Goal: Book appointment/travel/reservation

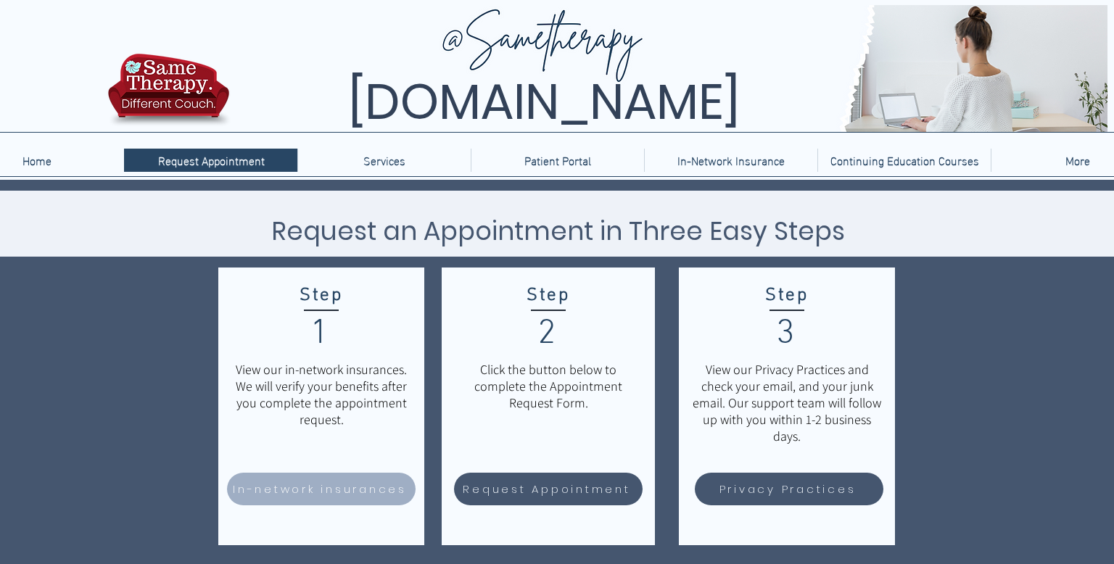
click at [257, 481] on span "In-network insurances" at bounding box center [320, 489] width 174 height 17
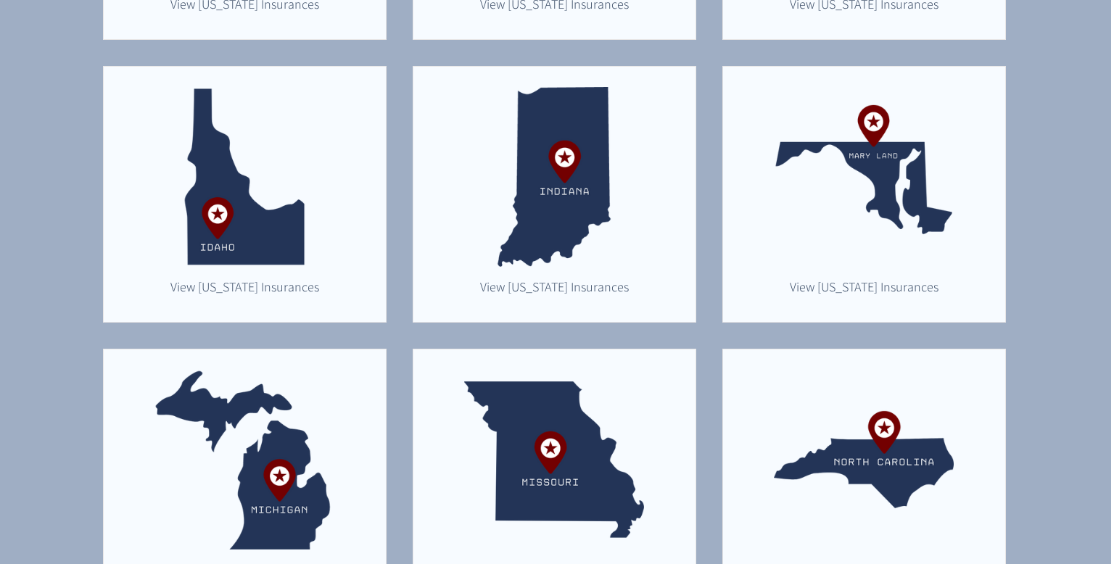
scroll to position [639, 4]
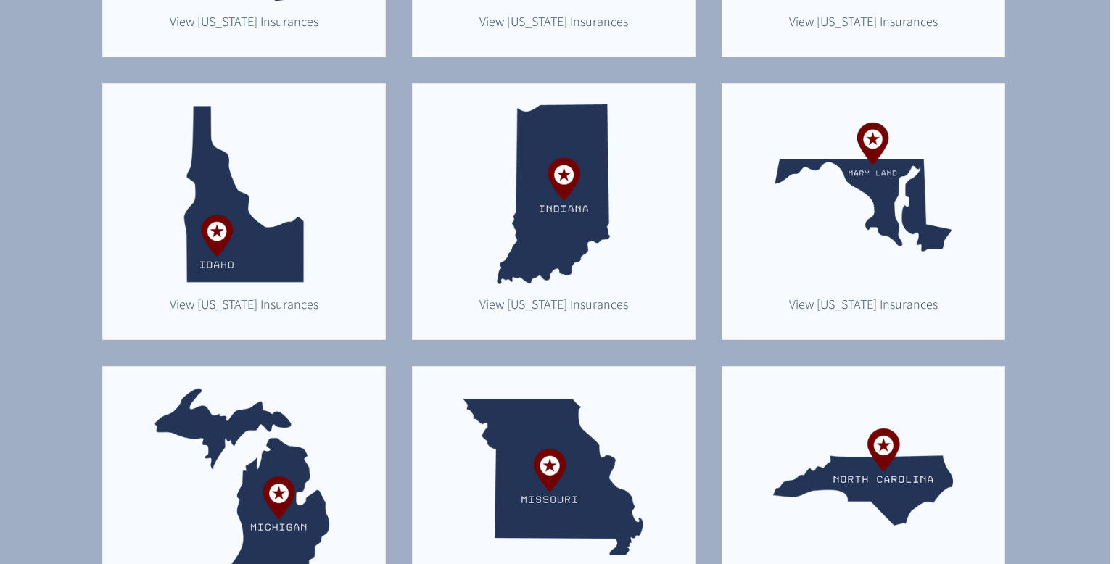
click at [876, 211] on img "main content" at bounding box center [863, 194] width 180 height 180
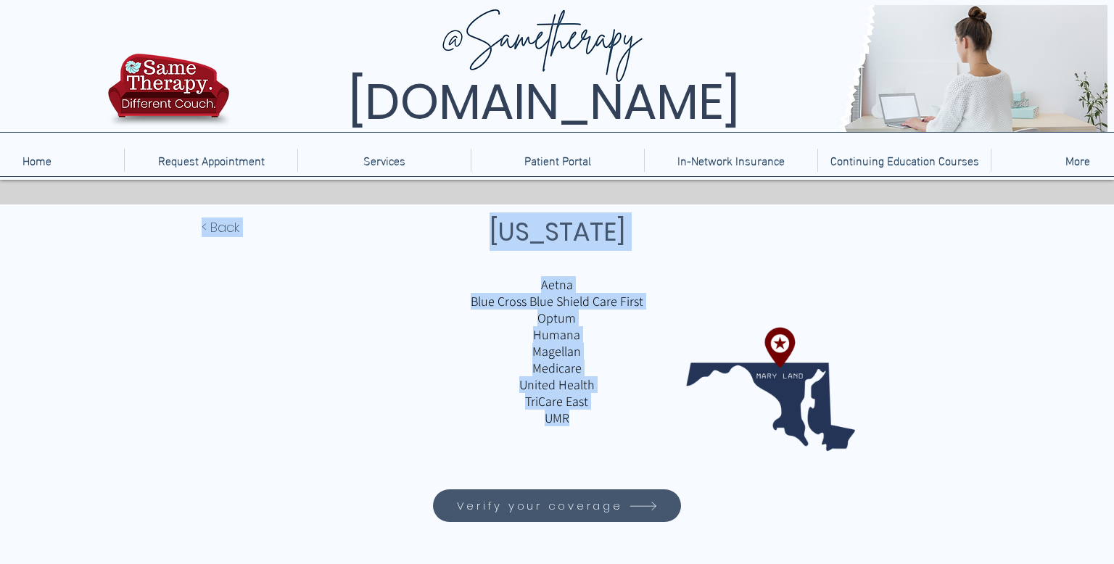
drag, startPoint x: 564, startPoint y: 273, endPoint x: 656, endPoint y: 411, distance: 165.7
click at [656, 411] on div "< Back Maryland Aetna Blue Cross Blue Shield Care First Optum Humana Magellan M…" at bounding box center [557, 402] width 1114 height 397
click at [656, 411] on p "UMR" at bounding box center [556, 418] width 339 height 17
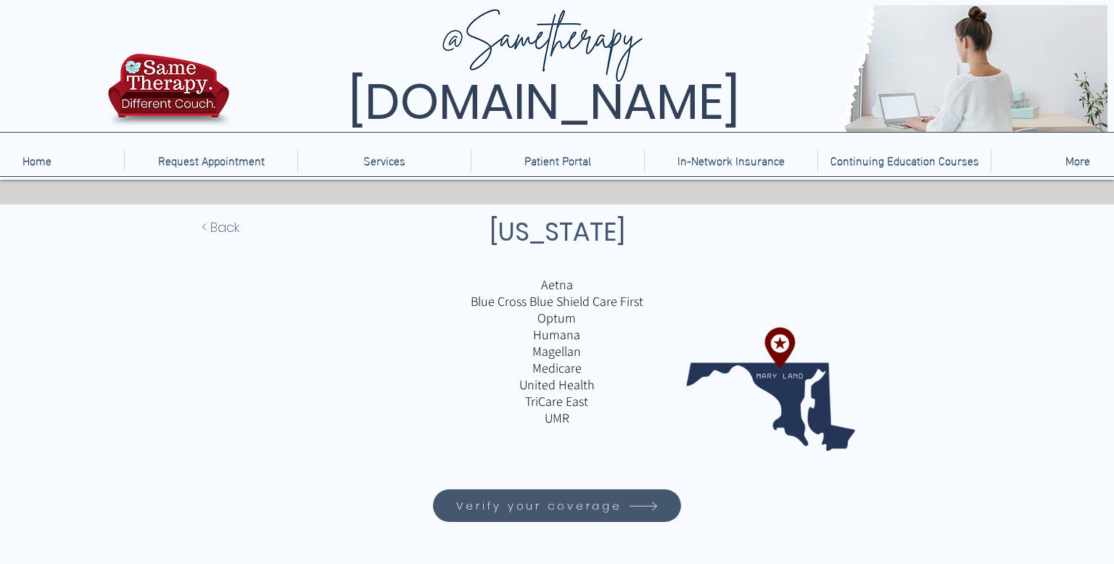
click at [543, 511] on span "Verify your coverage" at bounding box center [539, 505] width 166 height 17
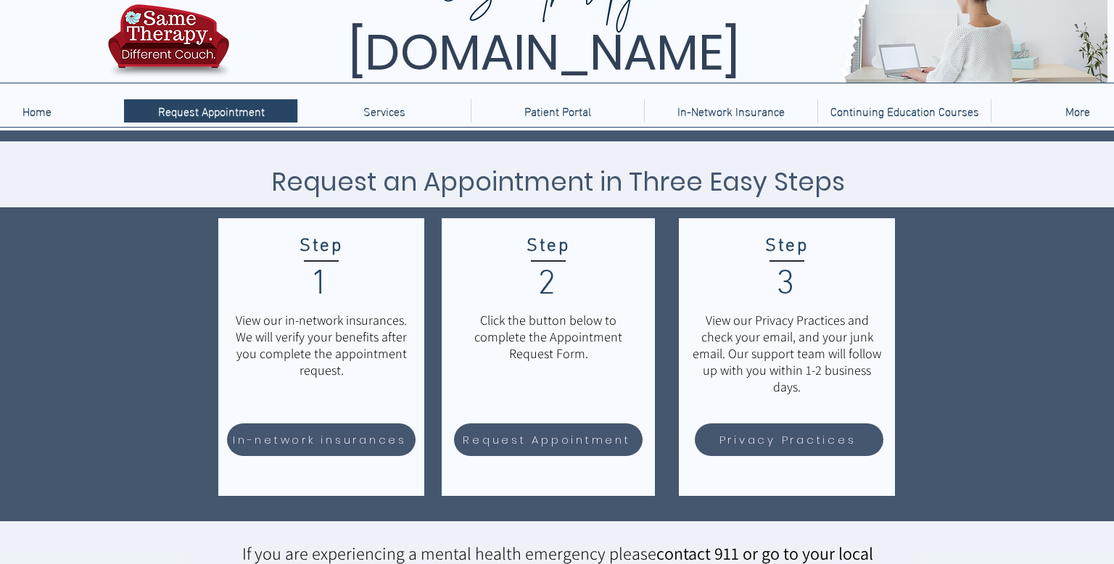
scroll to position [51, 0]
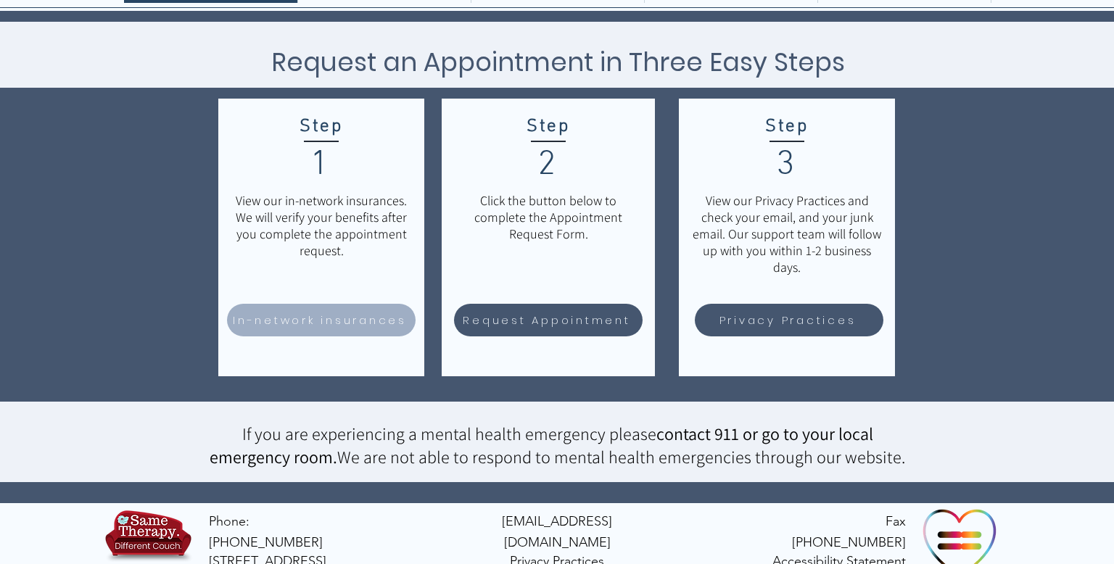
click at [333, 307] on span "In-network insurances" at bounding box center [321, 320] width 184 height 28
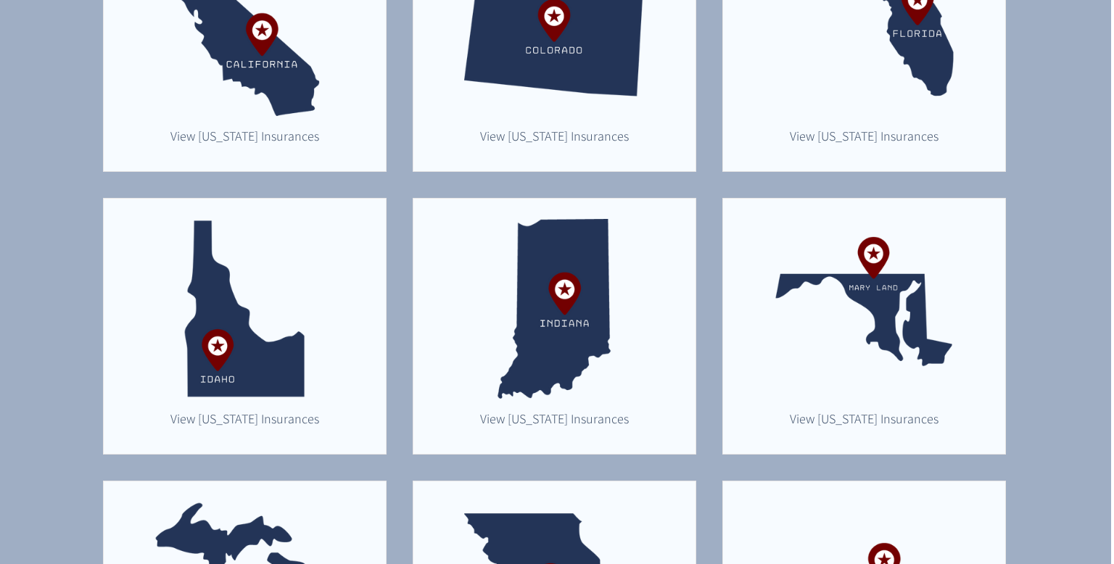
scroll to position [524, 3]
click at [845, 417] on span "View Maryland Insurances" at bounding box center [864, 418] width 149 height 17
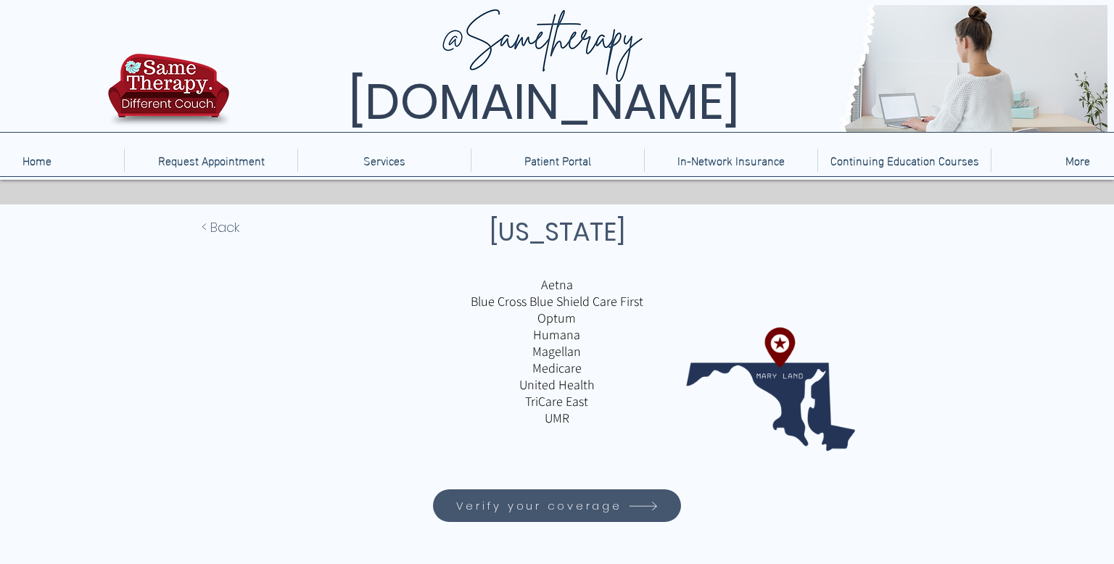
click at [541, 500] on span "Verify your coverage" at bounding box center [539, 505] width 166 height 17
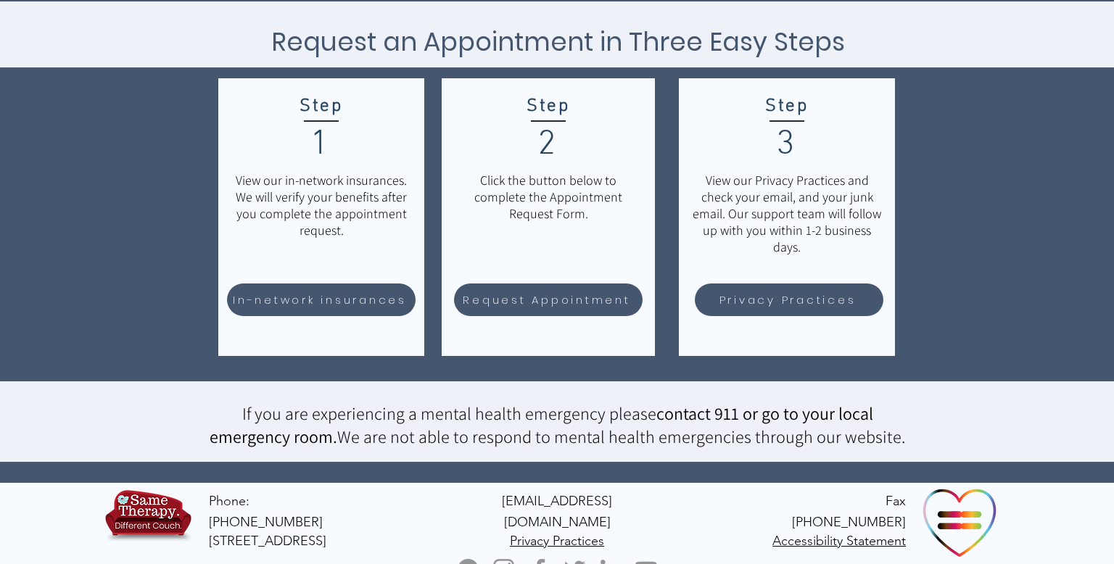
scroll to position [188, 0]
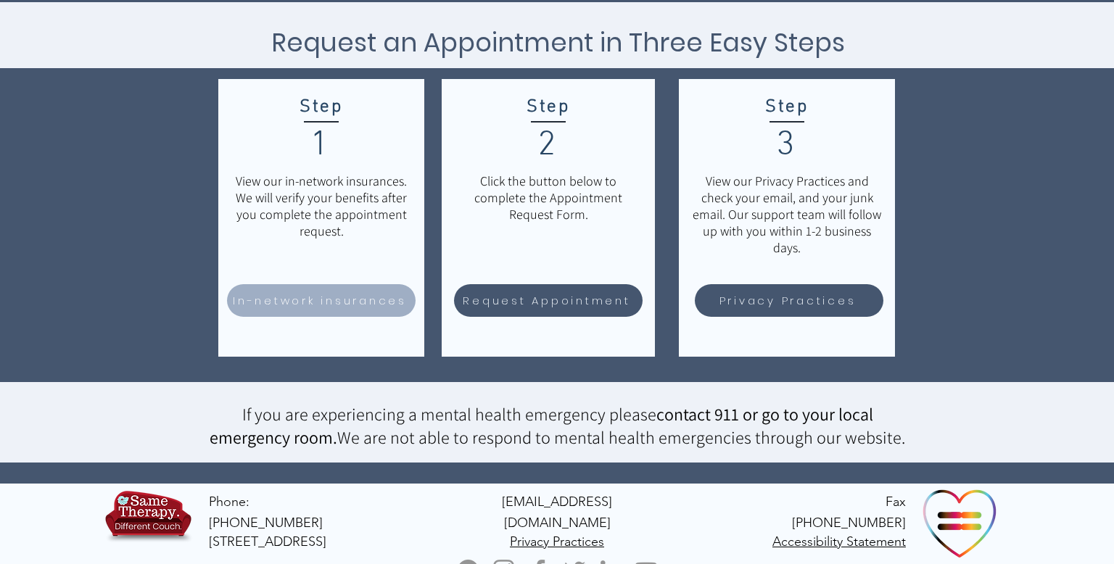
click at [307, 307] on span "In-network insurances" at bounding box center [320, 300] width 174 height 17
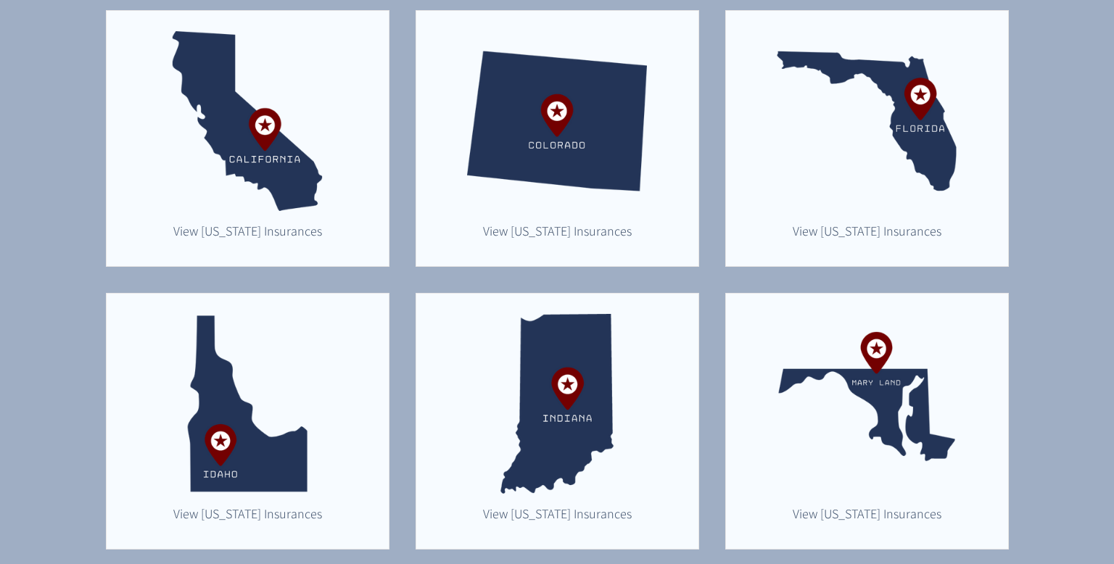
scroll to position [428, 0]
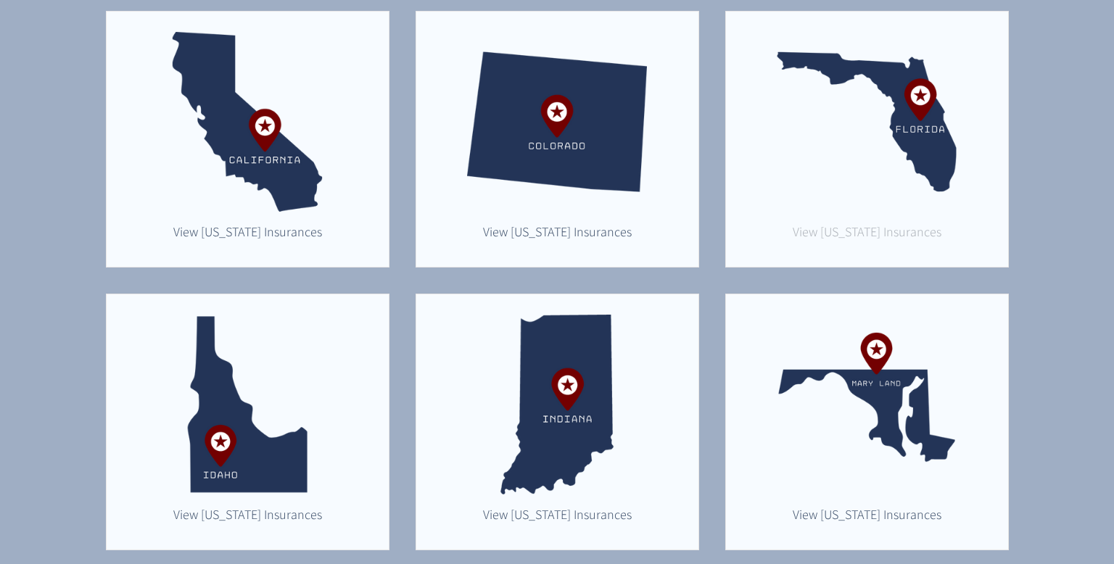
click at [819, 231] on span "View Florida Insurances" at bounding box center [866, 231] width 149 height 17
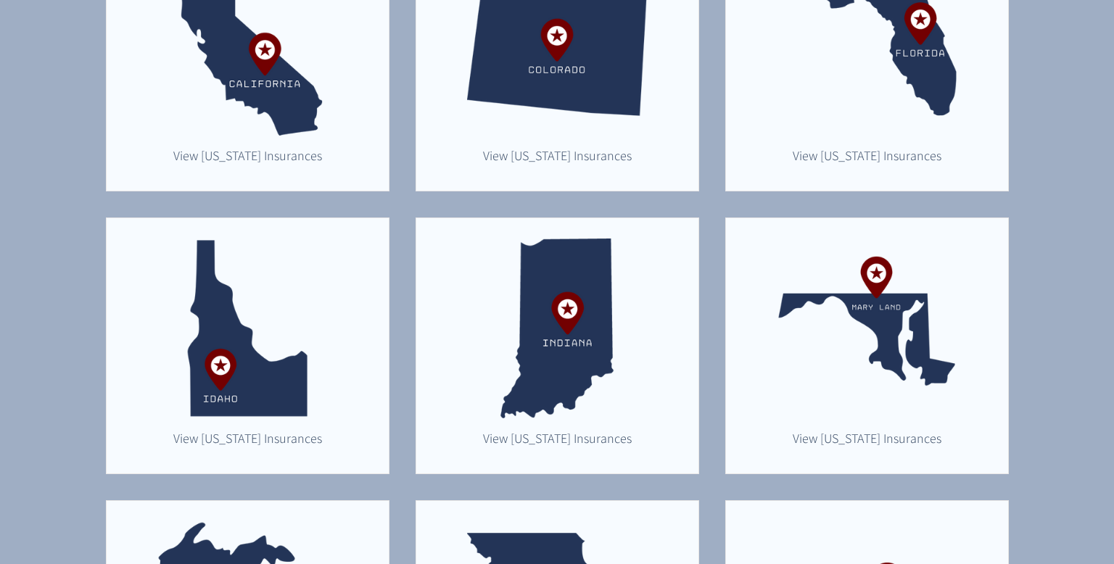
scroll to position [515, 1]
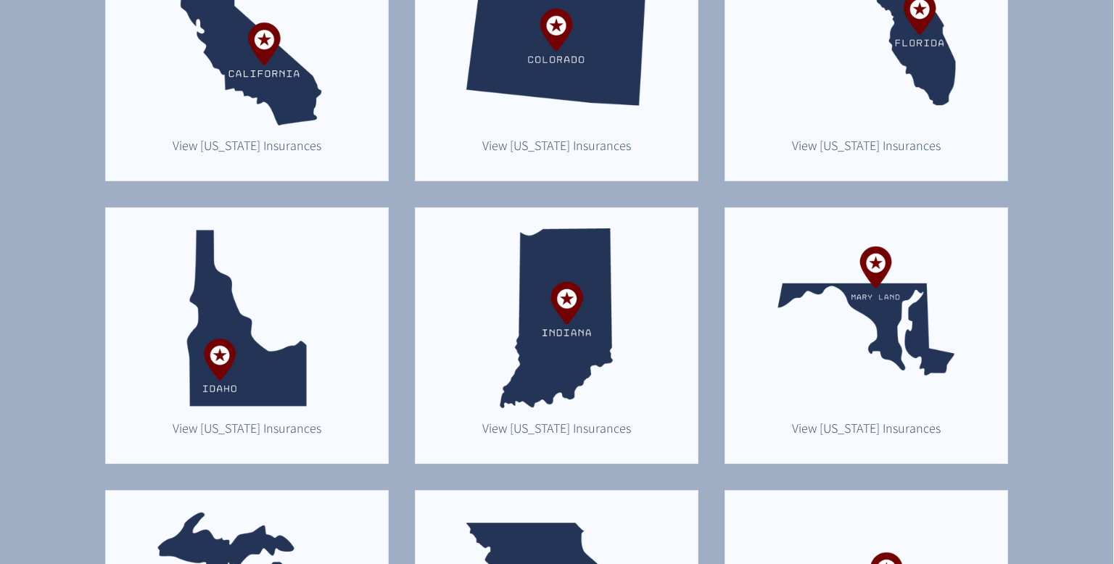
click at [962, 346] on div "main content" at bounding box center [866, 335] width 282 height 255
click at [908, 342] on img "main content" at bounding box center [866, 318] width 180 height 180
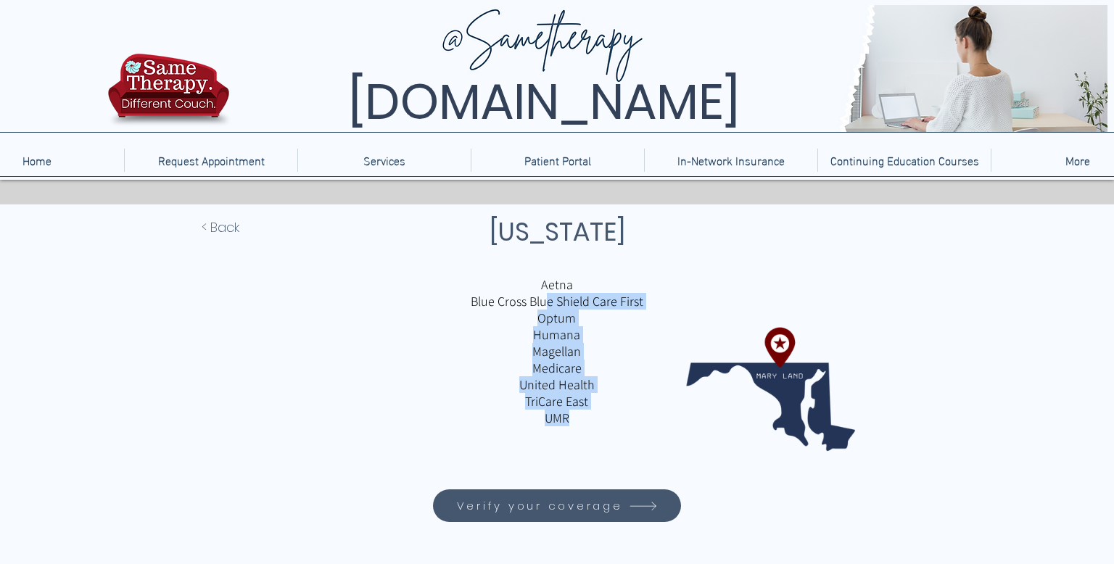
drag, startPoint x: 547, startPoint y: 298, endPoint x: 565, endPoint y: 419, distance: 122.5
click at [565, 419] on div "Aetna Blue Cross Blue Shield Care First Optum Humana Magellan Medicare United H…" at bounding box center [556, 367] width 339 height 183
click at [565, 419] on p "UMR" at bounding box center [556, 418] width 339 height 17
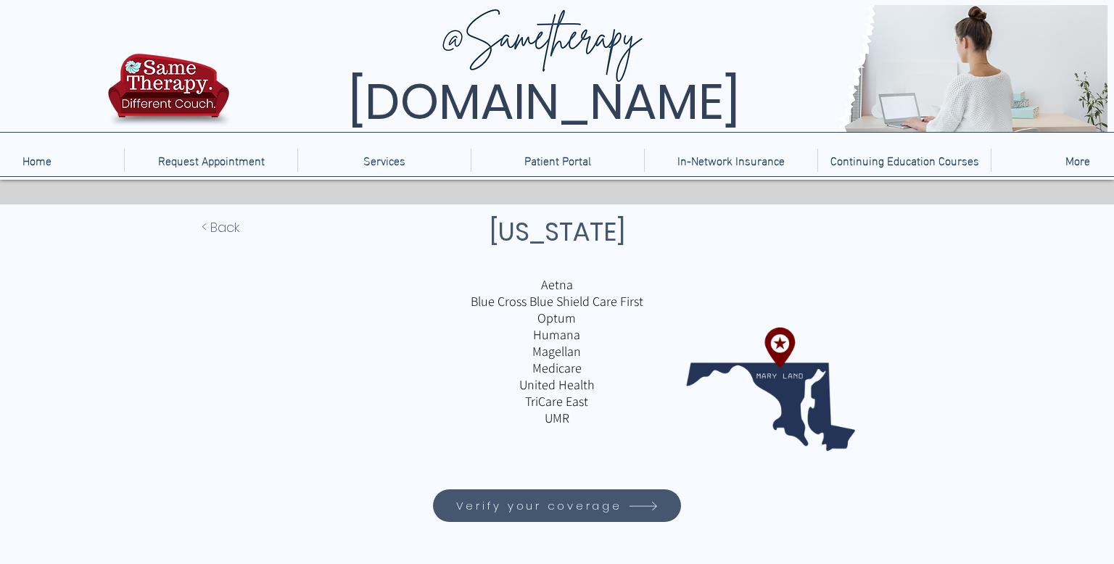
click at [454, 507] on span "Verify your coverage" at bounding box center [557, 506] width 244 height 28
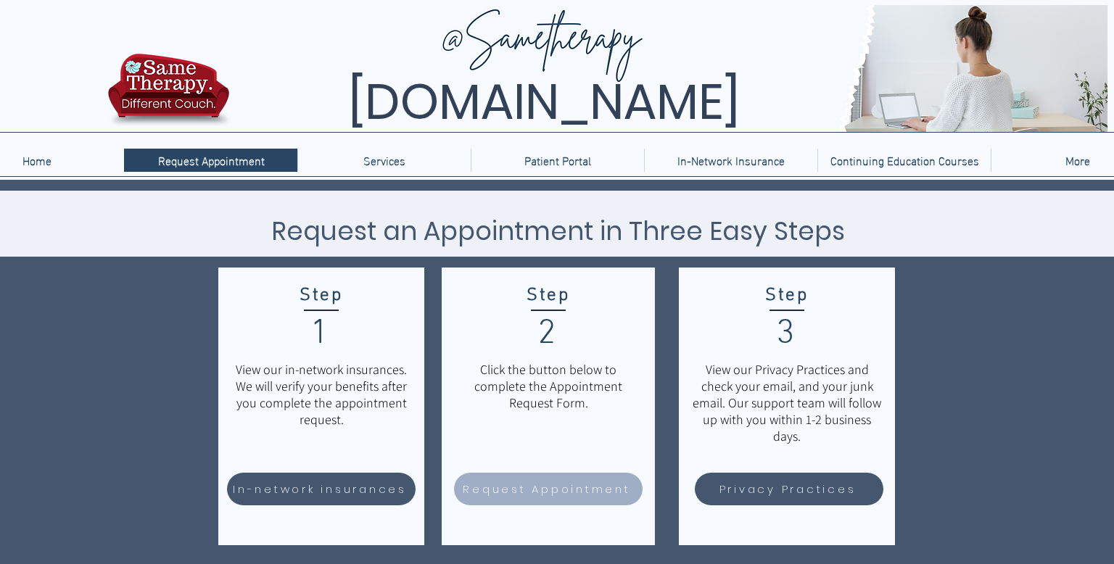
click at [509, 476] on span "Request Appointment" at bounding box center [548, 489] width 184 height 28
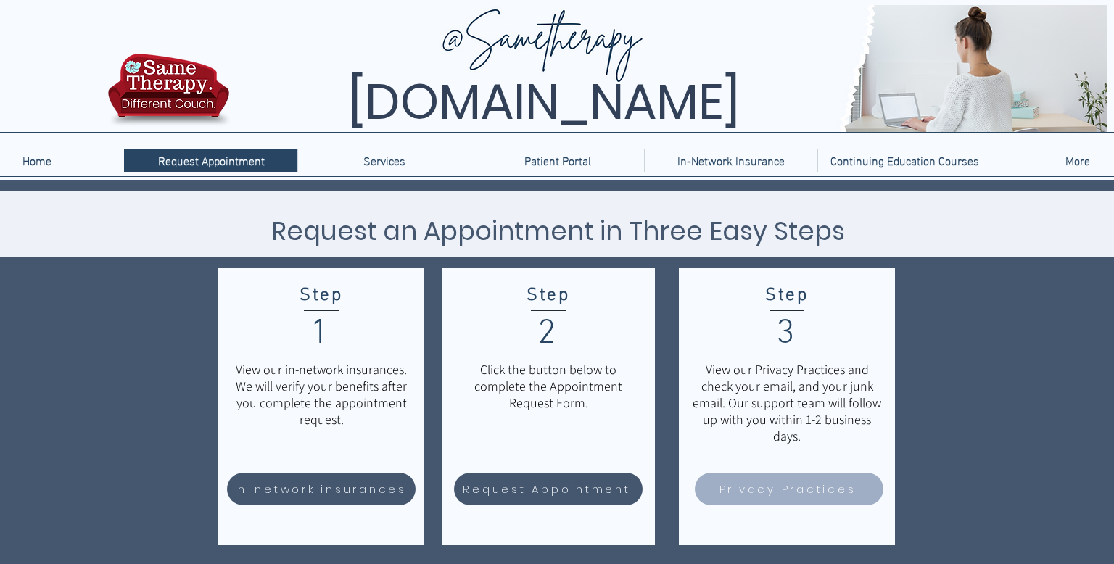
click at [738, 497] on span "Privacy Practices" at bounding box center [787, 489] width 137 height 17
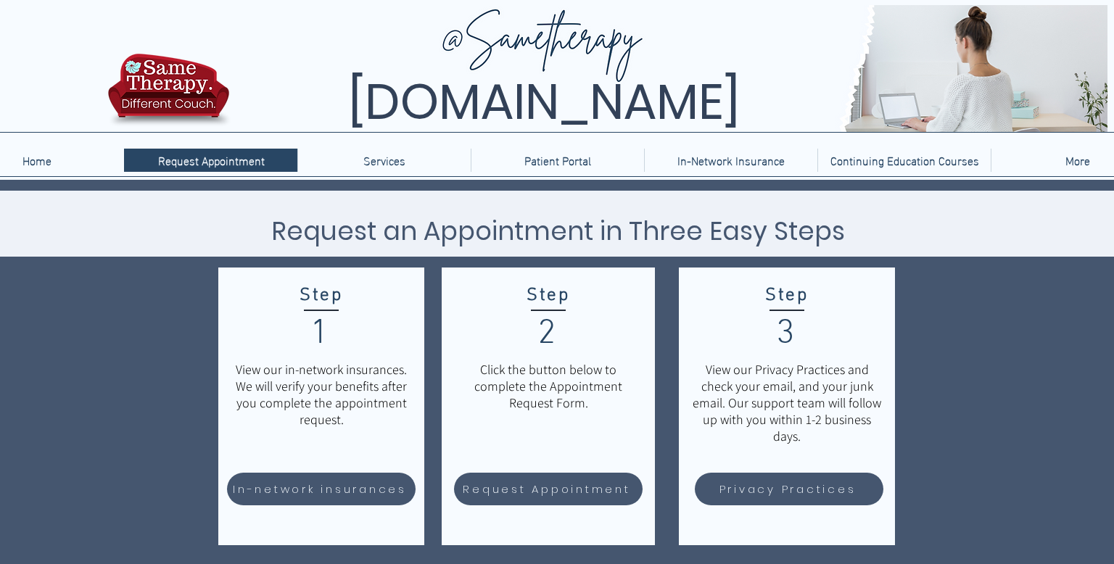
click at [771, 399] on p "View our Privacy Practices and check your email, and your junk email. Our suppo…" at bounding box center [786, 402] width 193 height 83
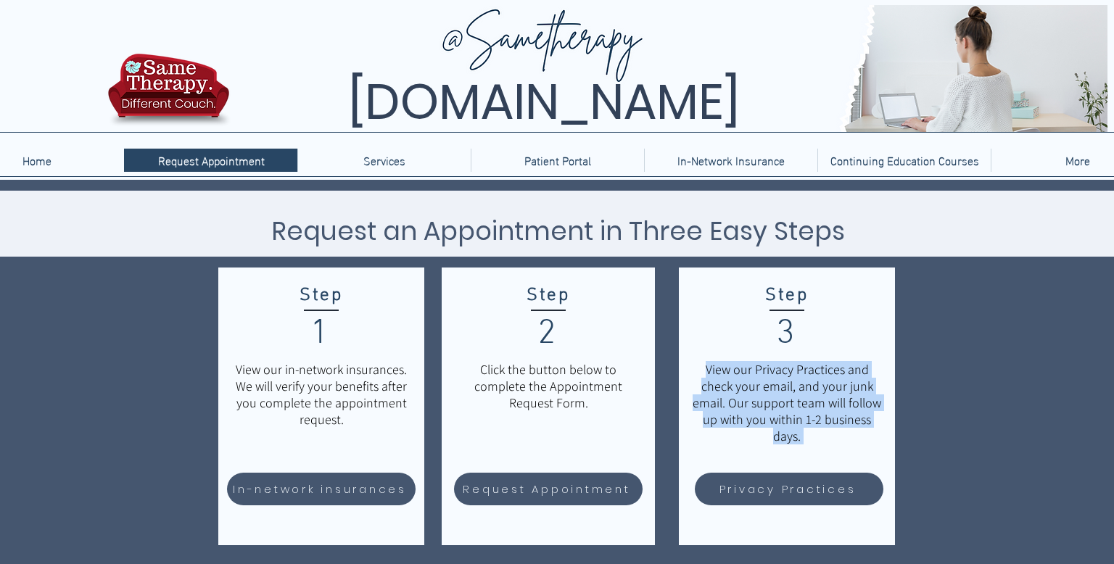
click at [771, 399] on p "View our Privacy Practices and check your email, and your junk email. Our suppo…" at bounding box center [786, 402] width 193 height 83
